Goal: Information Seeking & Learning: Understand process/instructions

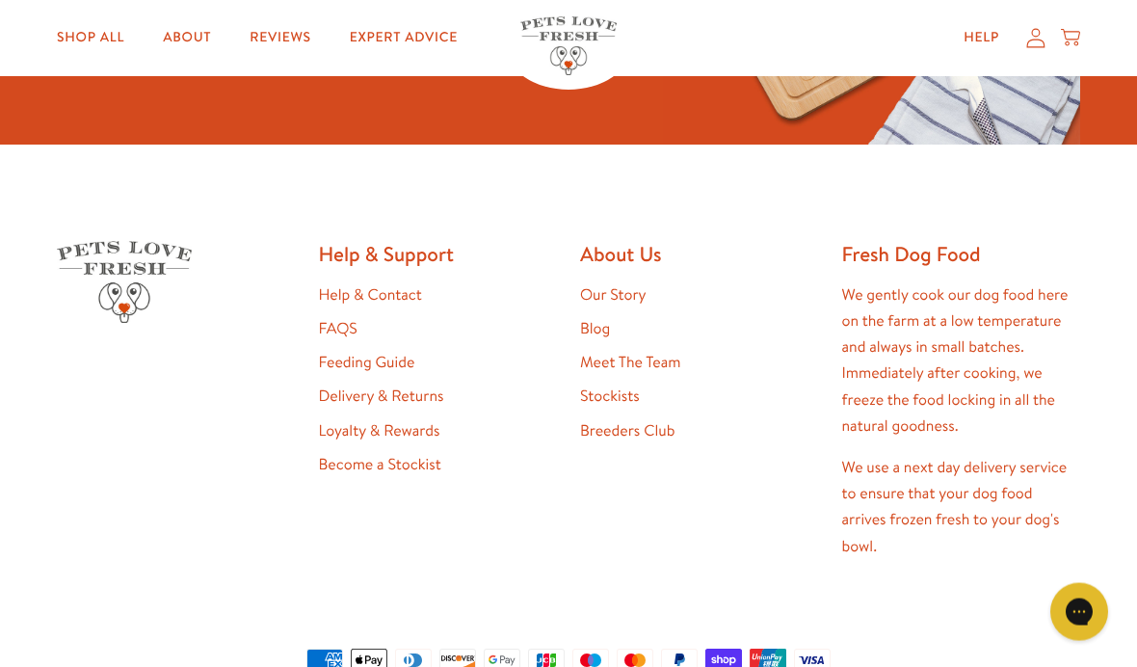
scroll to position [5082, 0]
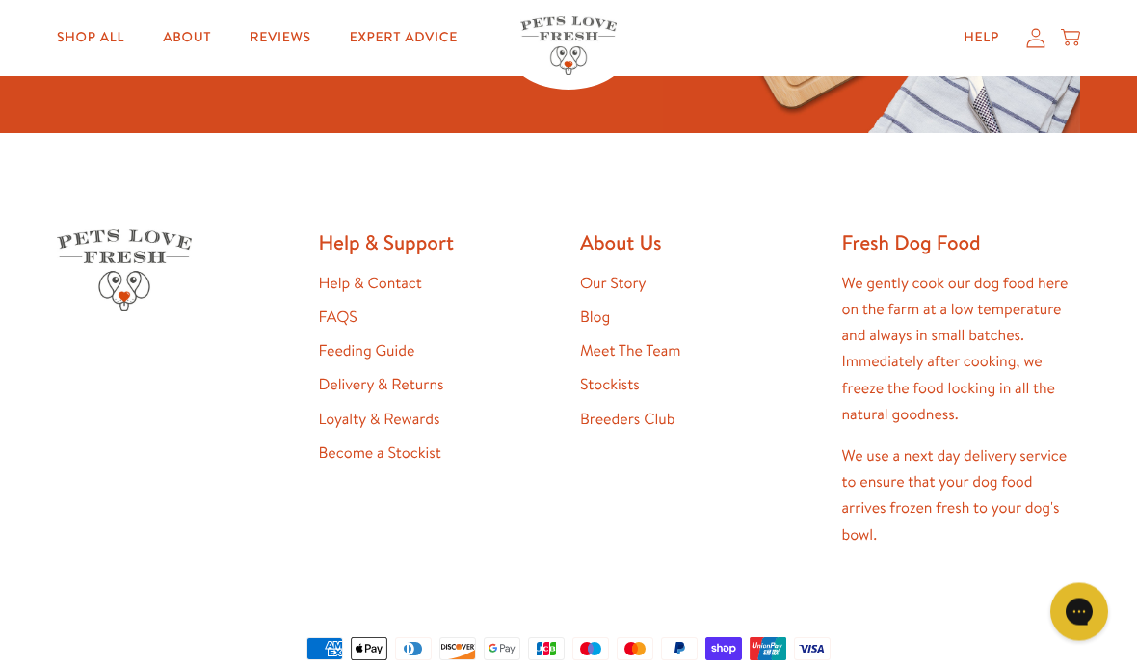
click at [392, 362] on link "Feeding Guide" at bounding box center [367, 351] width 96 height 21
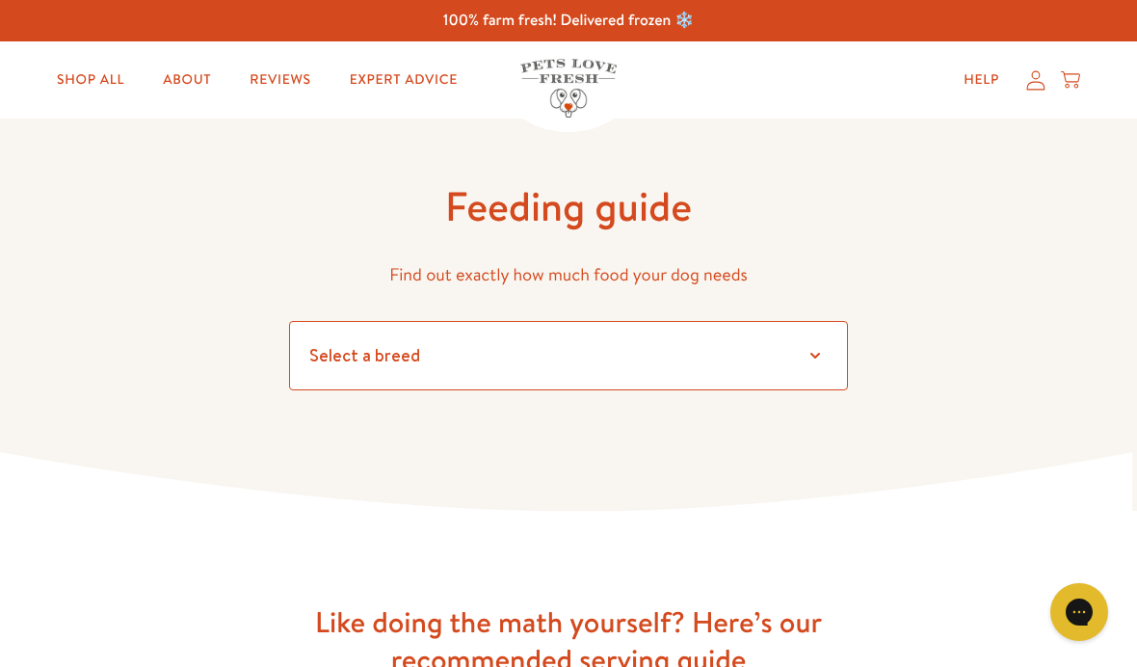
click at [802, 345] on select "Select a breed Affenpinscher Afghan hound Airedale terrier Akita Alaskan Malamu…" at bounding box center [568, 355] width 559 height 69
select select "30"
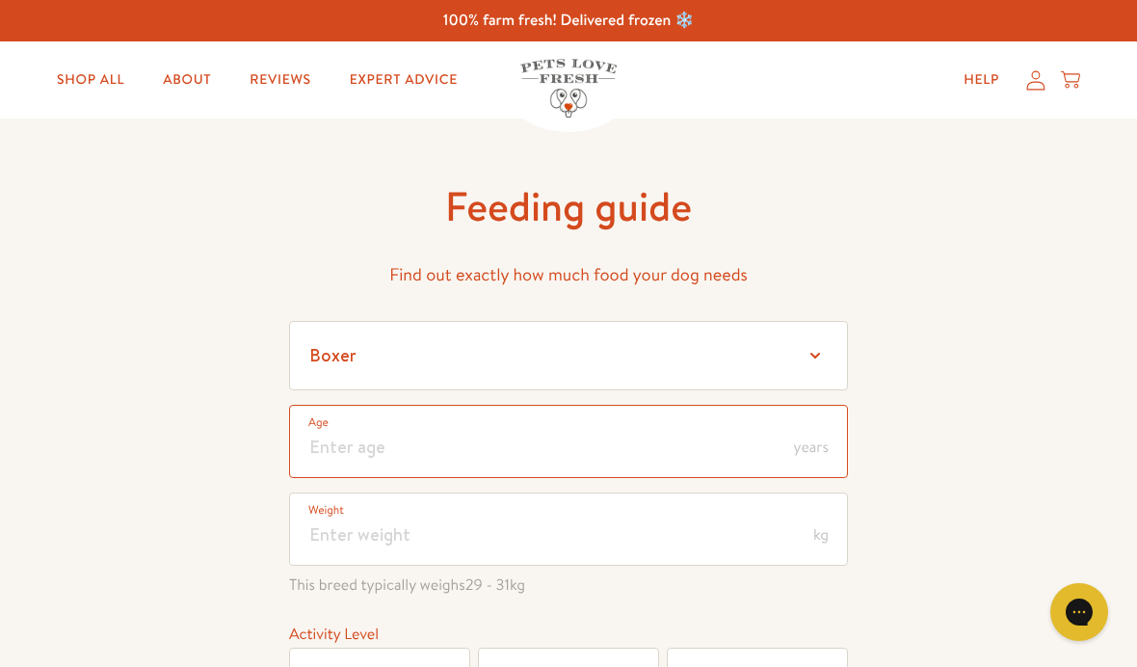
click at [635, 438] on input "number" at bounding box center [568, 441] width 559 height 73
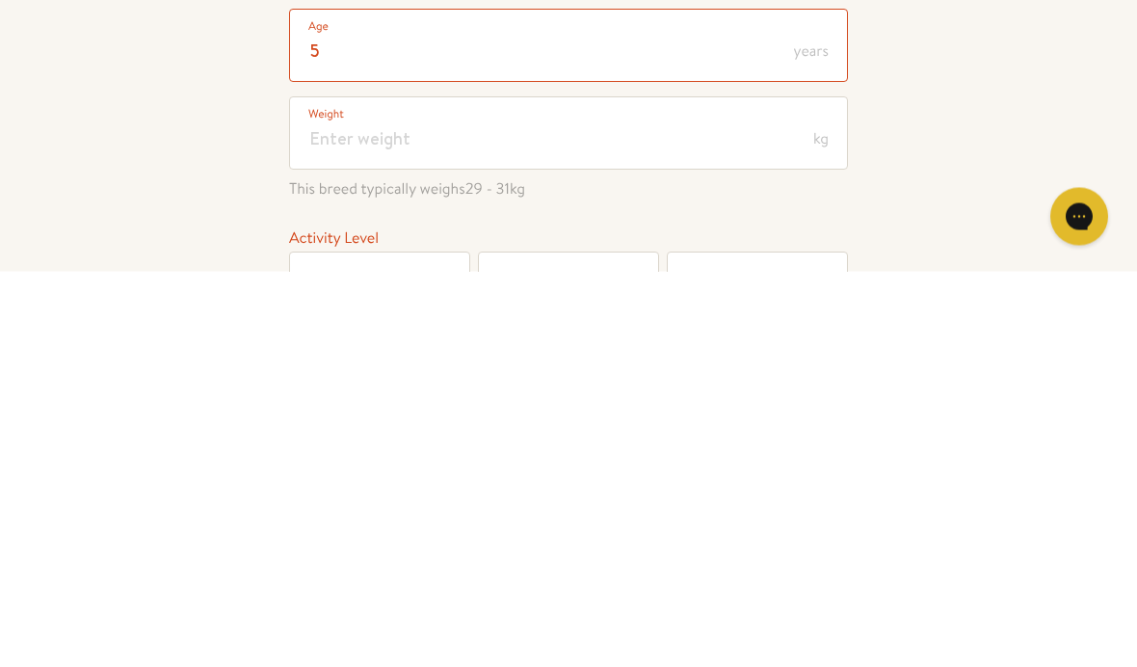
type input "5"
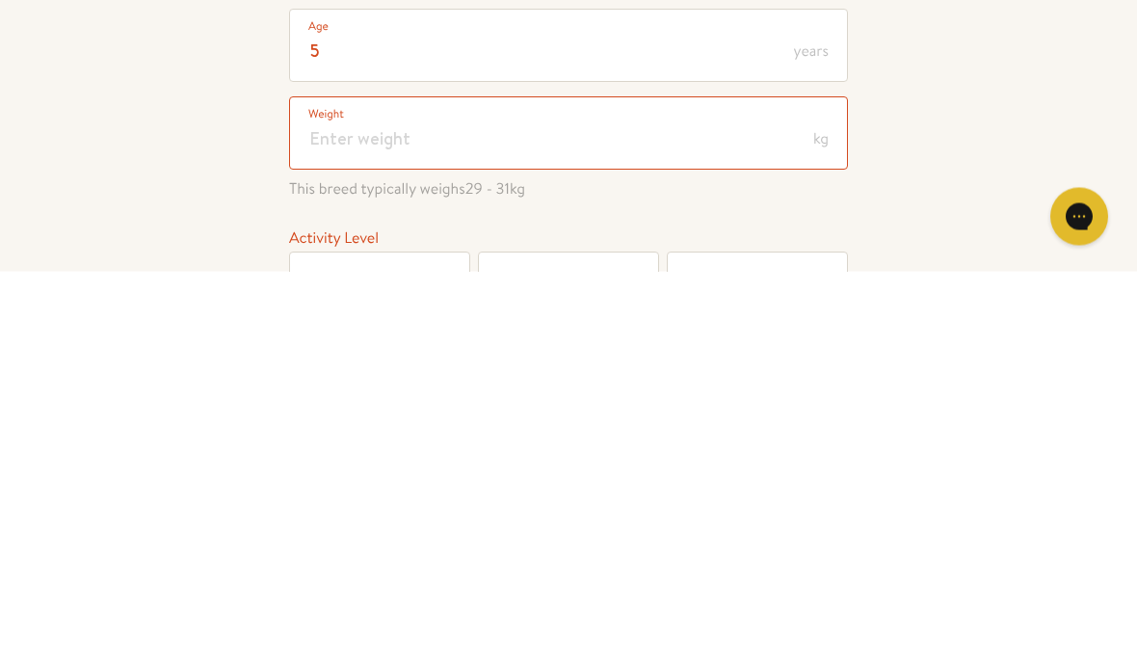
click at [437, 493] on input "number" at bounding box center [568, 529] width 559 height 73
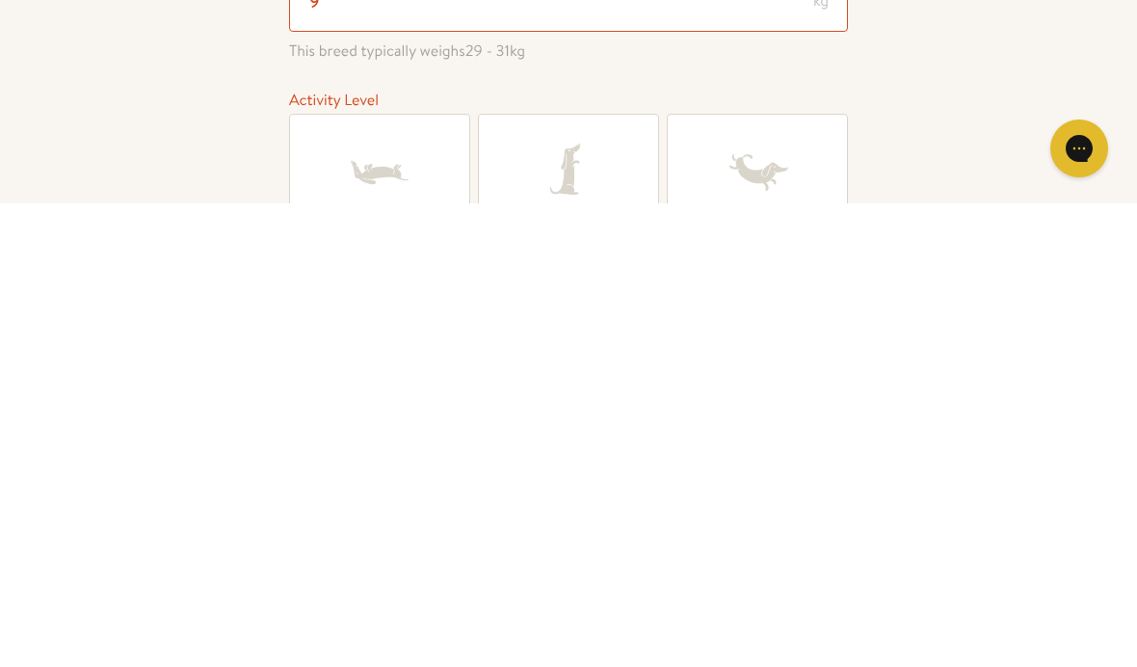
type input "9"
click at [586, 598] on icon at bounding box center [568, 636] width 77 height 77
click at [0, 0] on input "Active" at bounding box center [0, 0] width 0 height 0
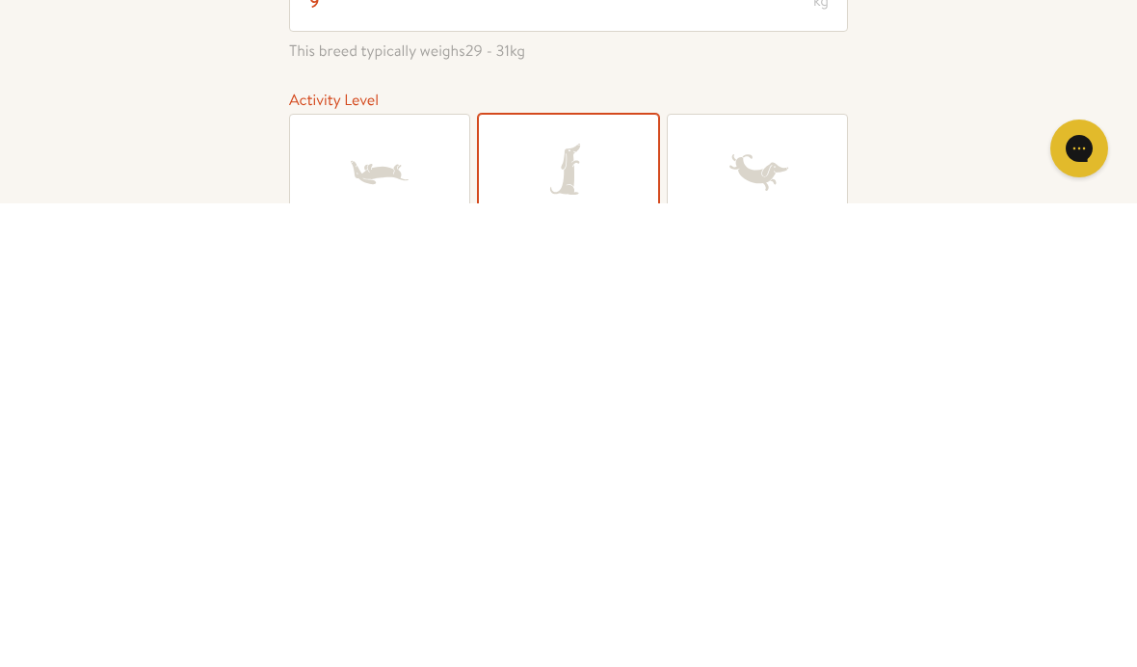
scroll to position [534, 0]
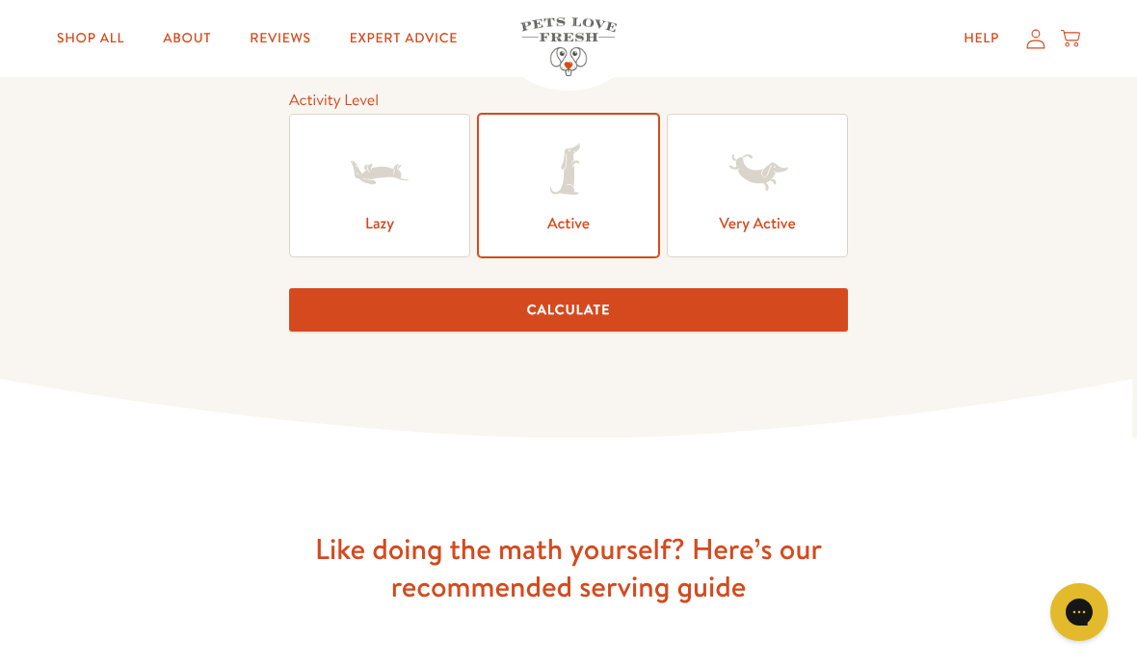
click at [686, 308] on button "Calculate" at bounding box center [568, 309] width 559 height 43
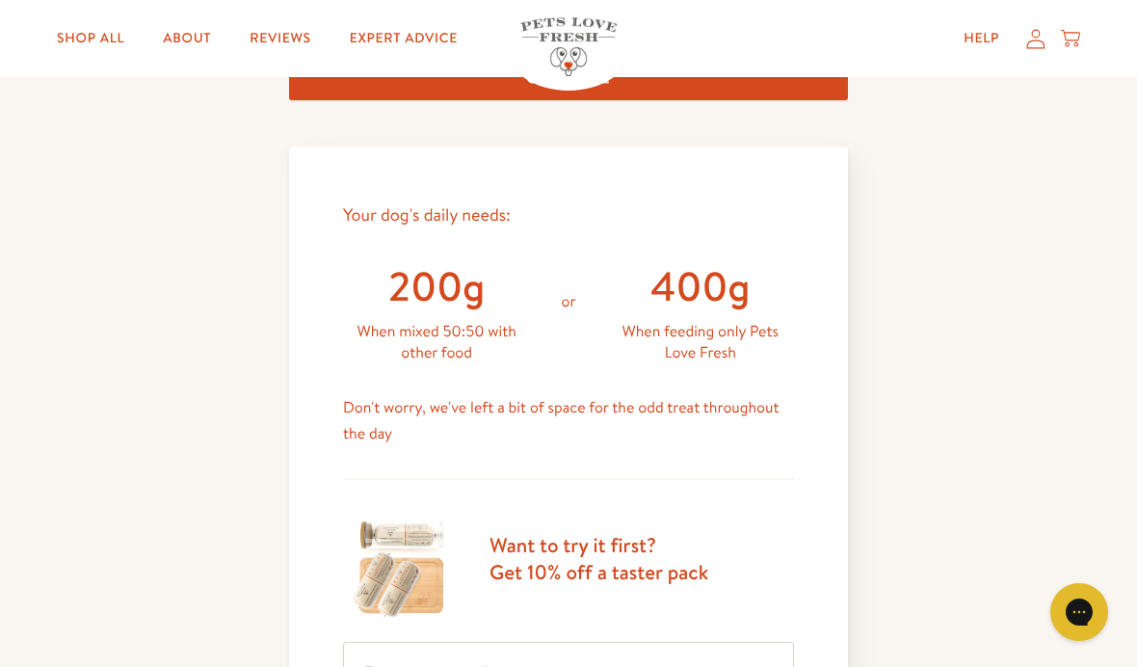
scroll to position [766, 0]
